Goal: Task Accomplishment & Management: Use online tool/utility

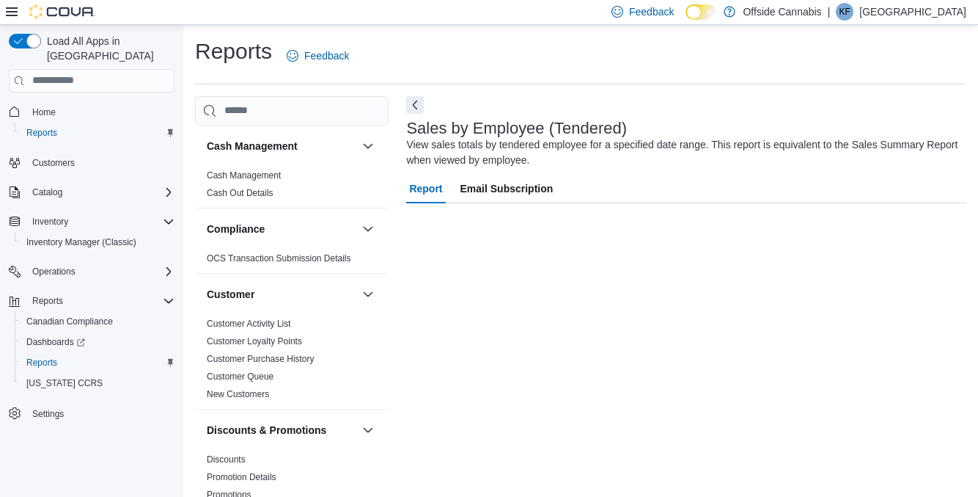
scroll to position [48, 0]
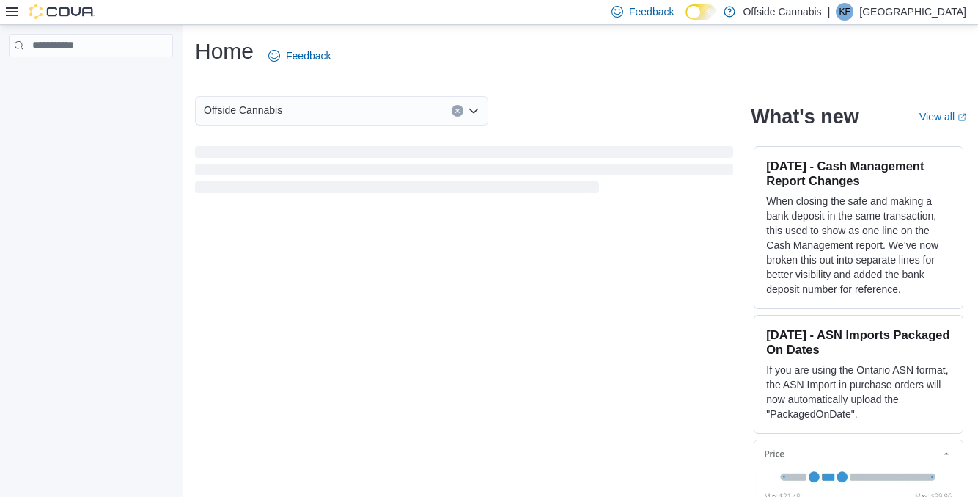
scroll to position [18, 0]
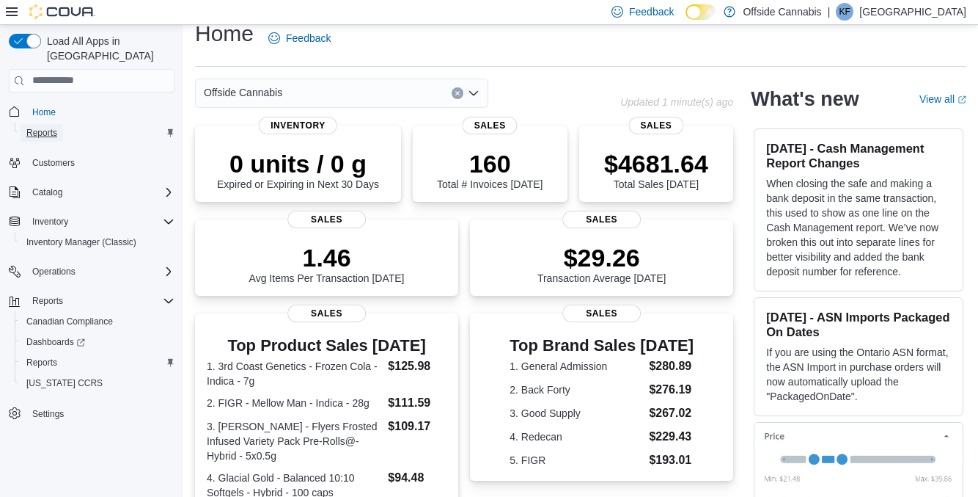
click at [48, 127] on span "Reports" at bounding box center [41, 133] width 31 height 12
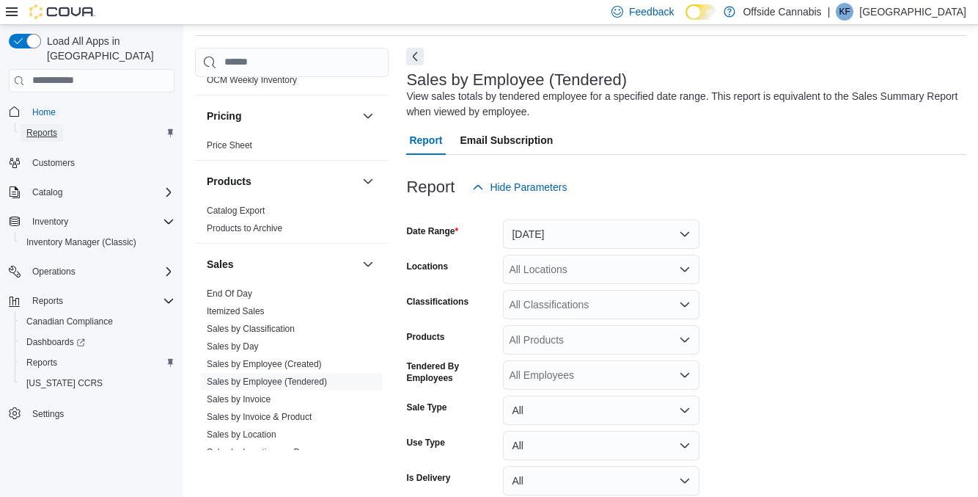
scroll to position [836, 0]
click at [241, 293] on link "End Of Day" at bounding box center [229, 295] width 45 height 10
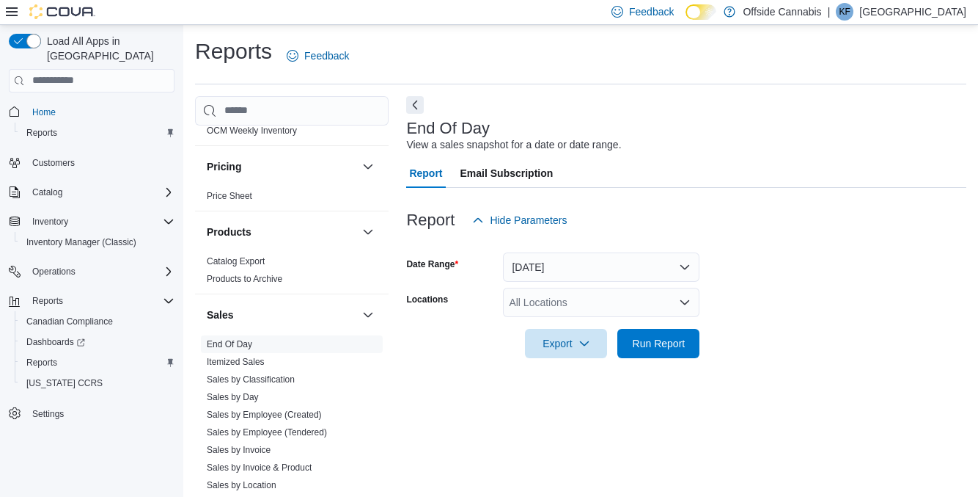
click at [659, 303] on div "All Locations" at bounding box center [601, 302] width 197 height 29
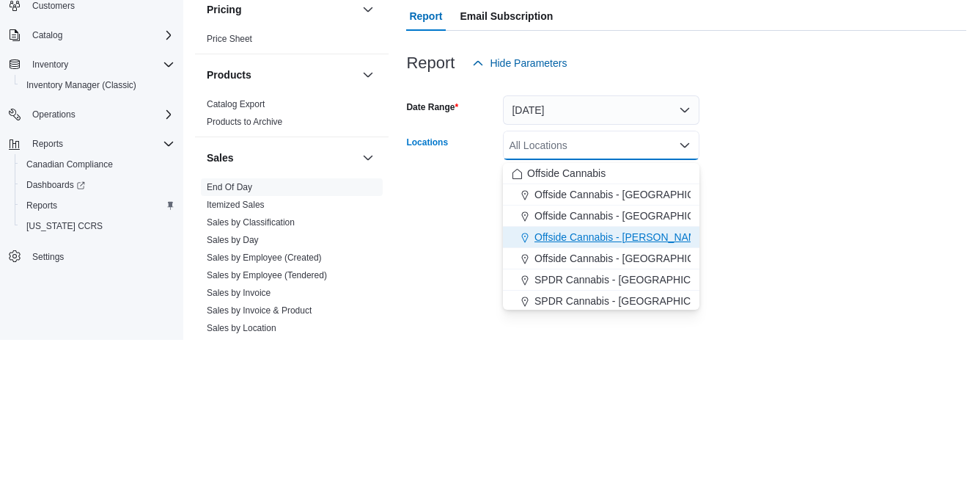
click at [663, 396] on div "Offside Cannabis - [PERSON_NAME]" at bounding box center [601, 394] width 179 height 15
click at [794, 376] on div at bounding box center [686, 367] width 560 height 18
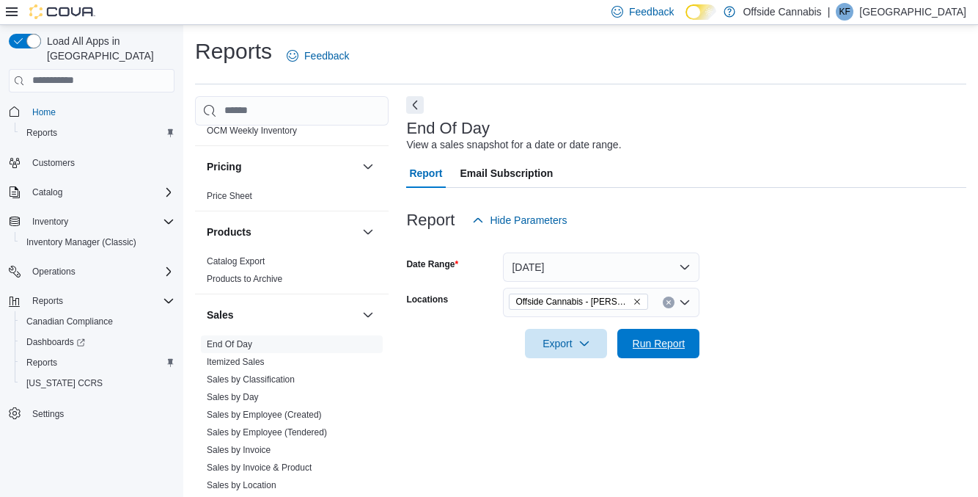
click at [664, 335] on span "Run Report" at bounding box center [658, 343] width 65 height 29
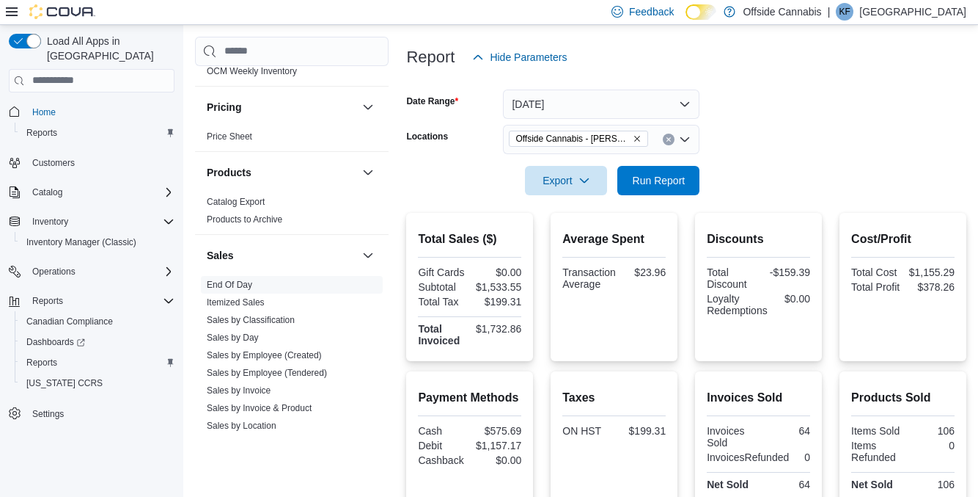
scroll to position [161, 0]
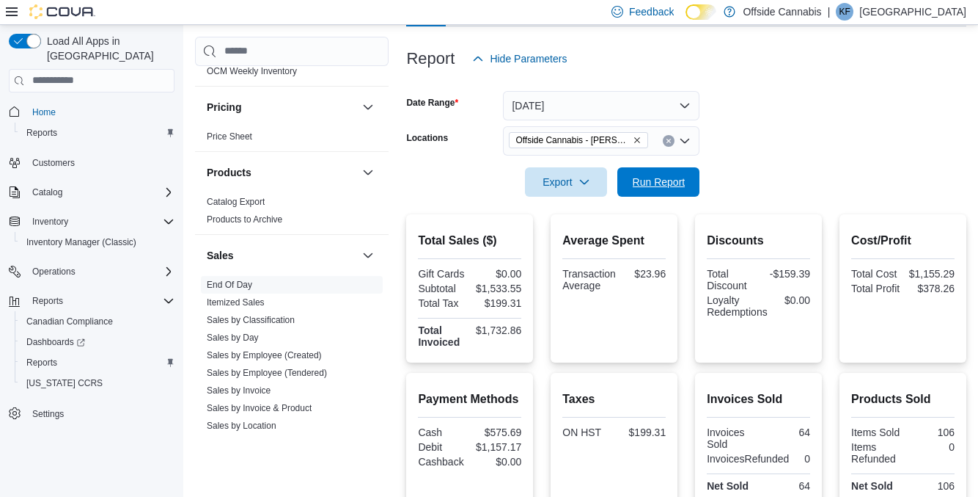
click at [653, 178] on span "Run Report" at bounding box center [659, 182] width 53 height 15
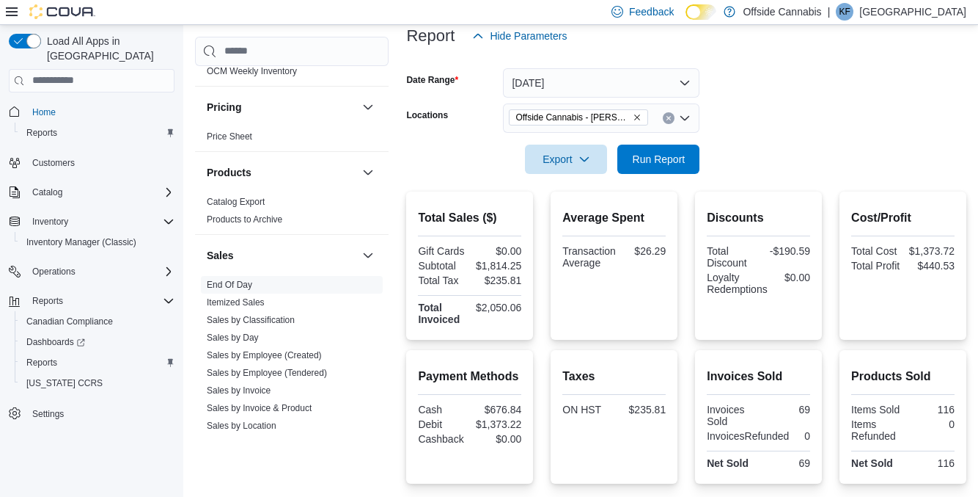
scroll to position [0, 0]
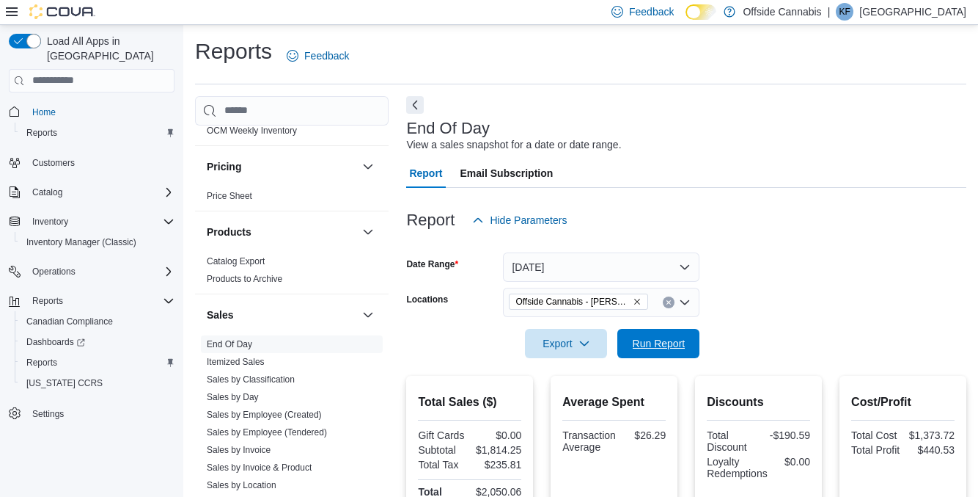
click at [674, 333] on span "Run Report" at bounding box center [658, 343] width 65 height 29
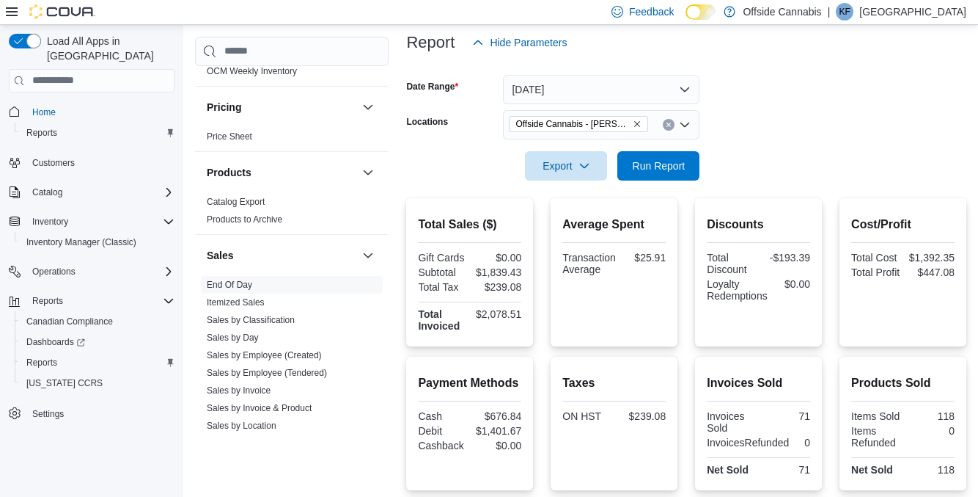
scroll to position [177, 0]
click at [686, 161] on span "Run Report" at bounding box center [658, 165] width 65 height 29
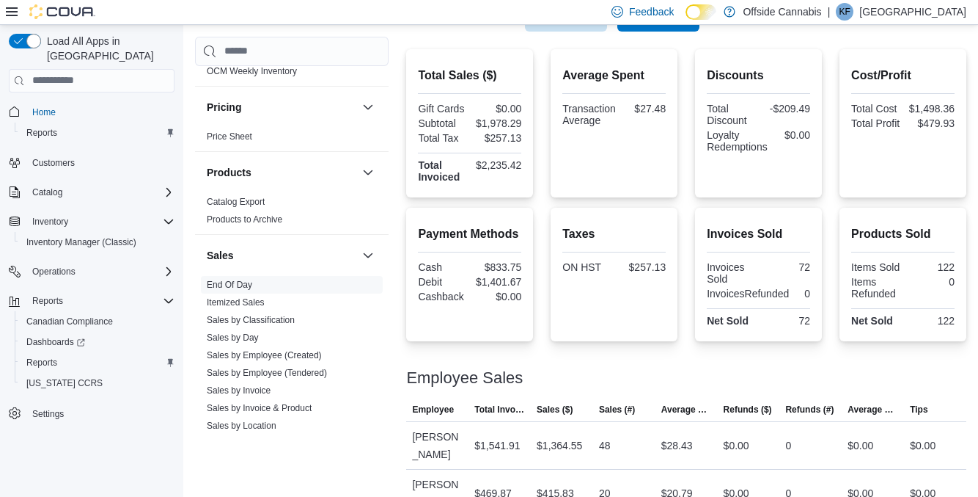
scroll to position [327, 0]
